Goal: Navigation & Orientation: Find specific page/section

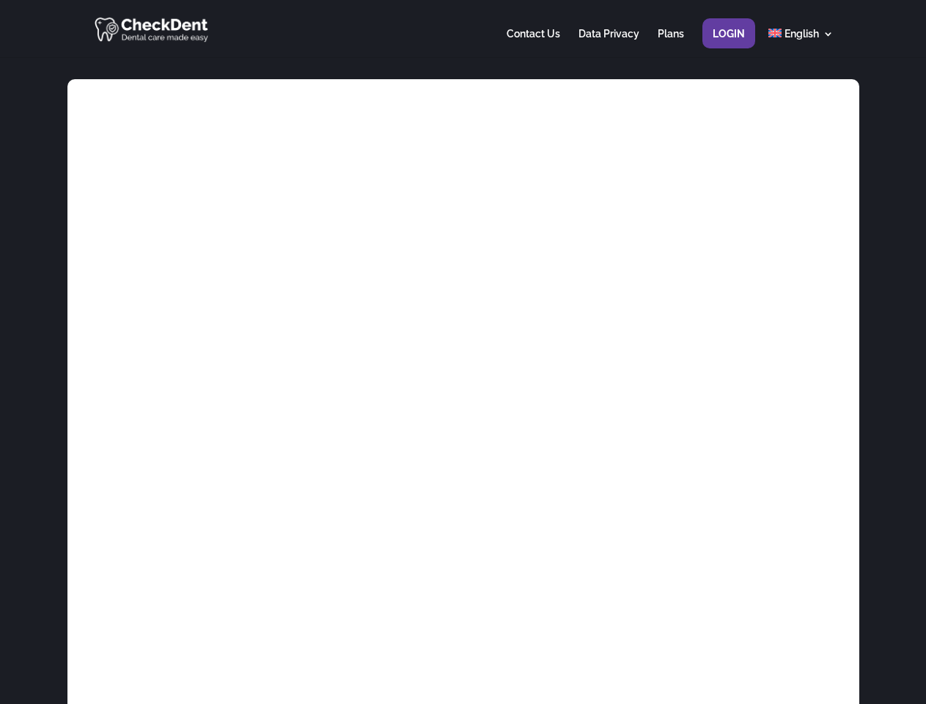
click at [463, 29] on div at bounding box center [462, 28] width 741 height 57
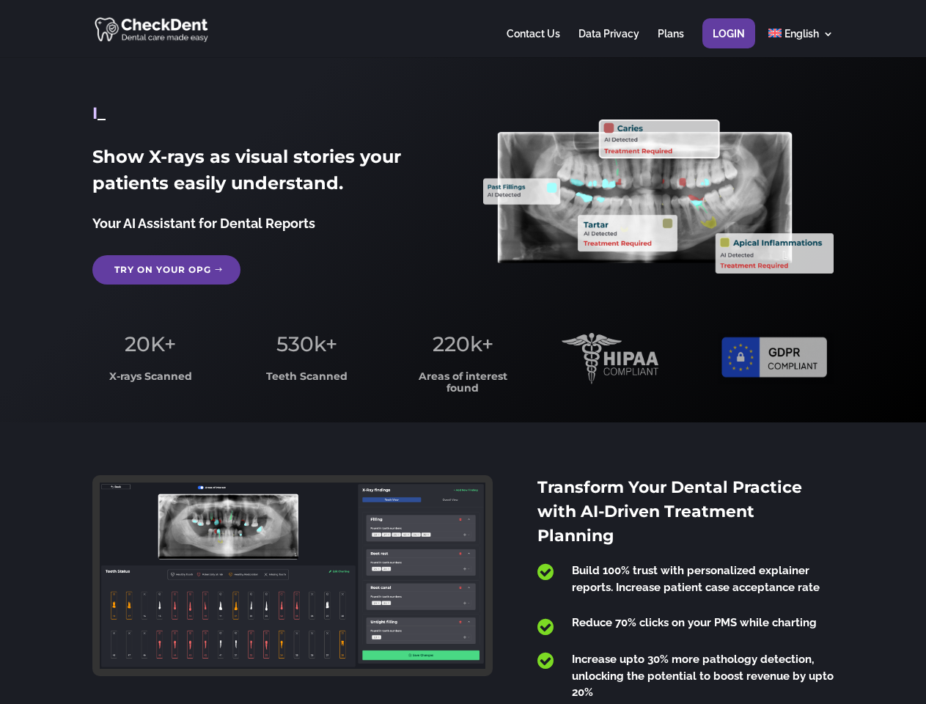
click at [463, 352] on span "220k+" at bounding box center [463, 343] width 61 height 25
click at [463, 29] on div at bounding box center [462, 28] width 741 height 57
